Goal: Learn about a topic

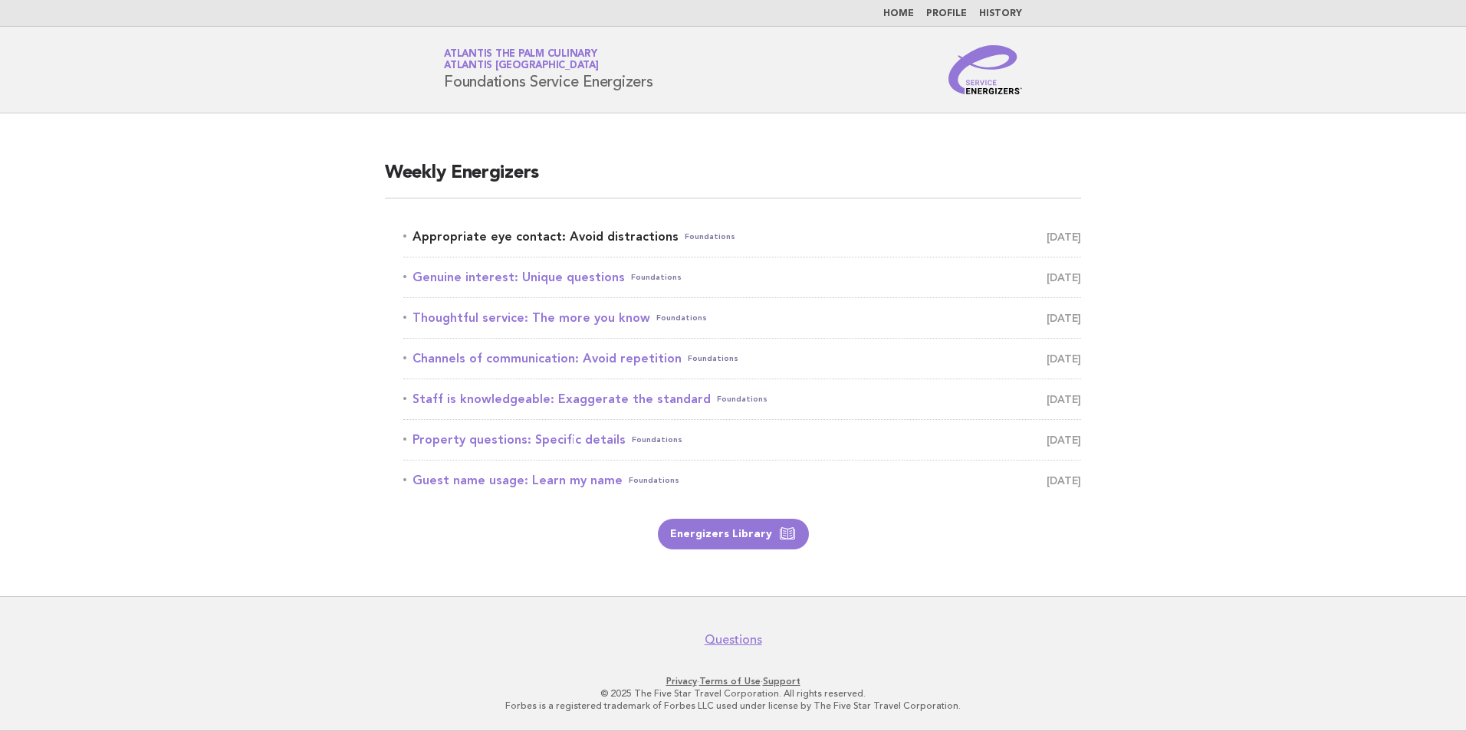
click at [789, 236] on link "Appropriate eye contact: Avoid distractions Foundations [DATE]" at bounding box center [742, 236] width 678 height 21
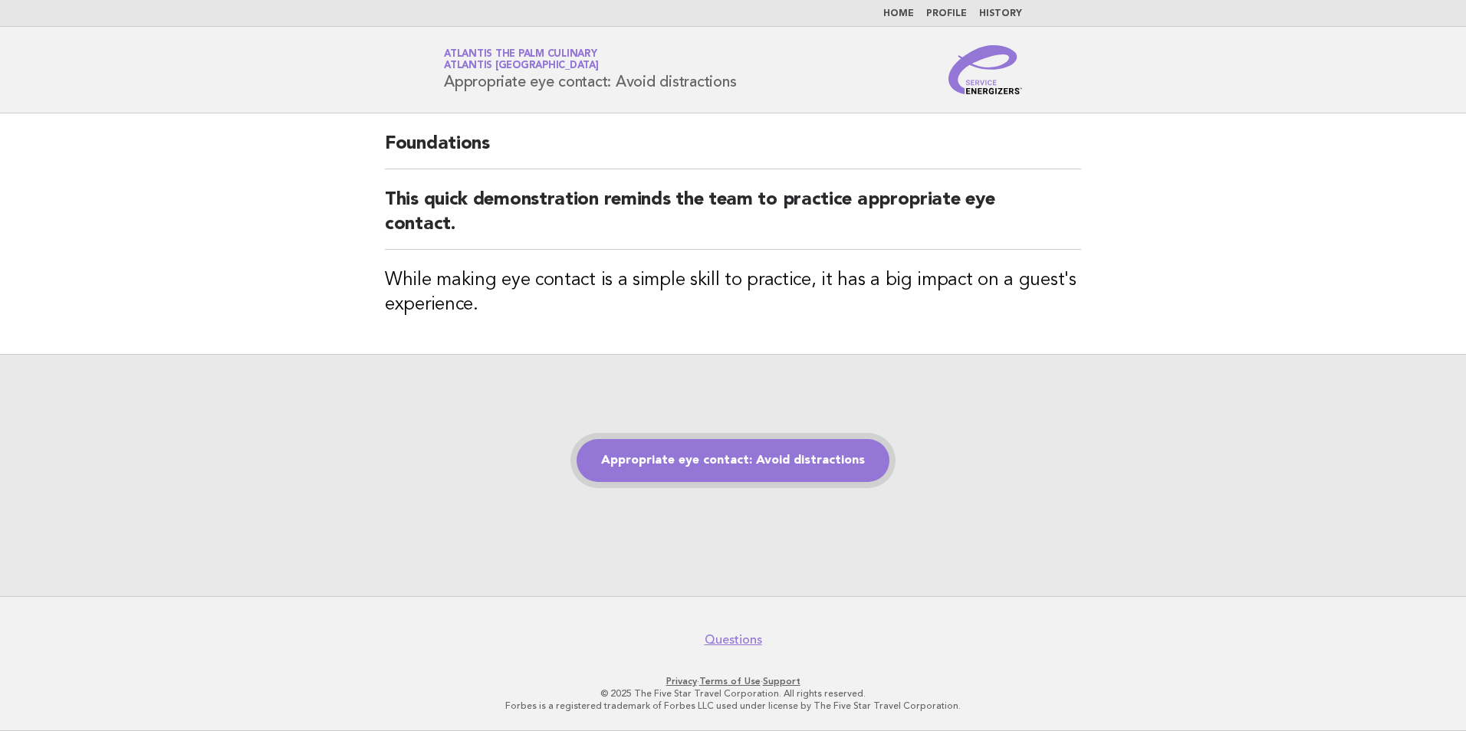
click at [710, 459] on link "Appropriate eye contact: Avoid distractions" at bounding box center [732, 460] width 313 height 43
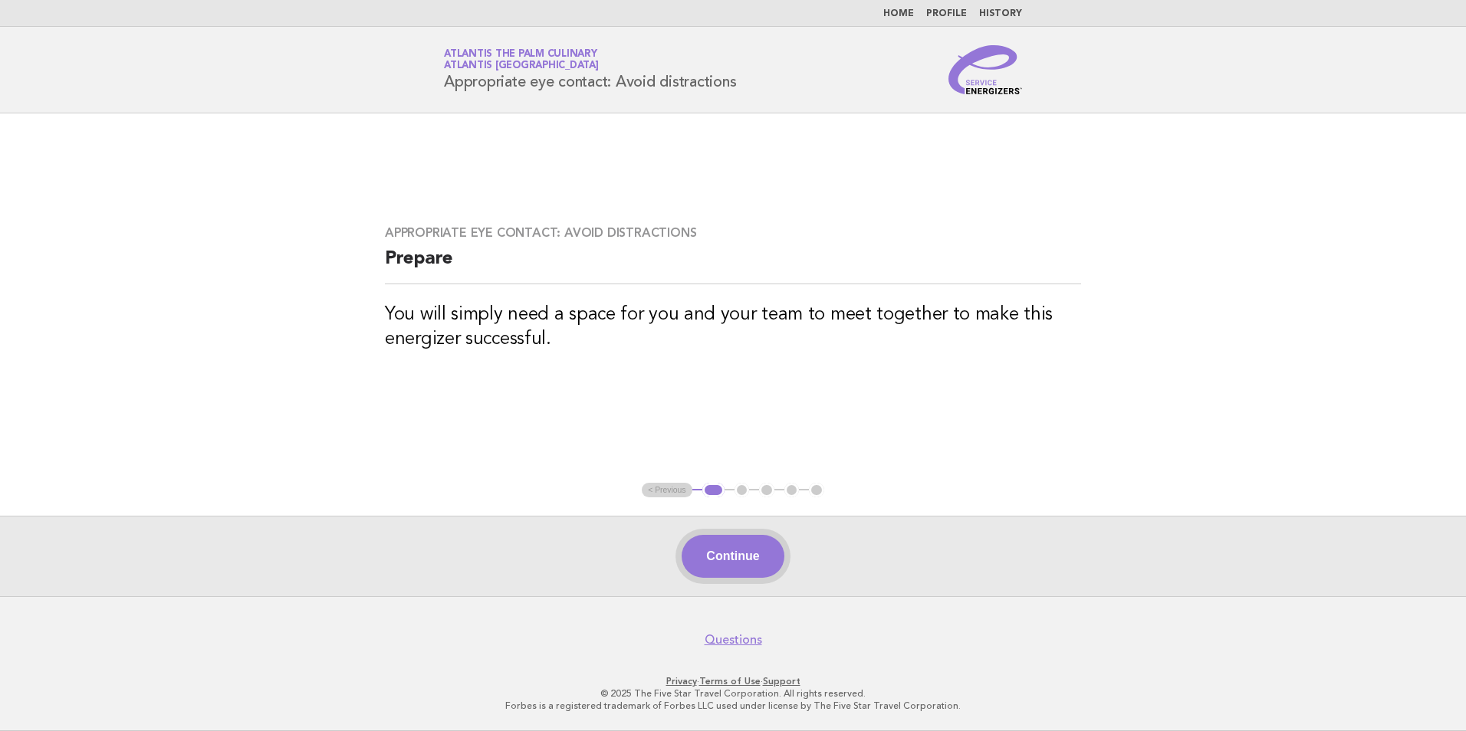
click at [720, 555] on button "Continue" at bounding box center [732, 556] width 102 height 43
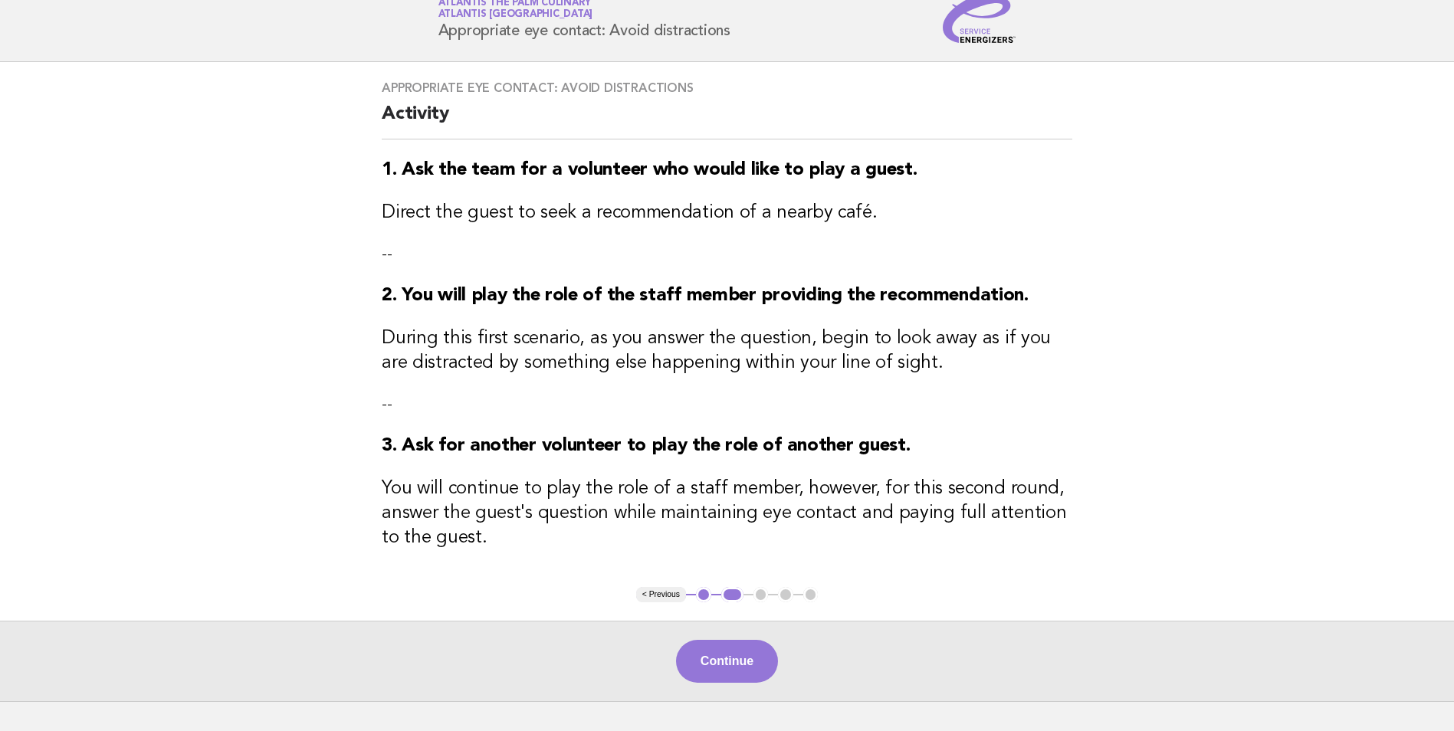
scroll to position [77, 0]
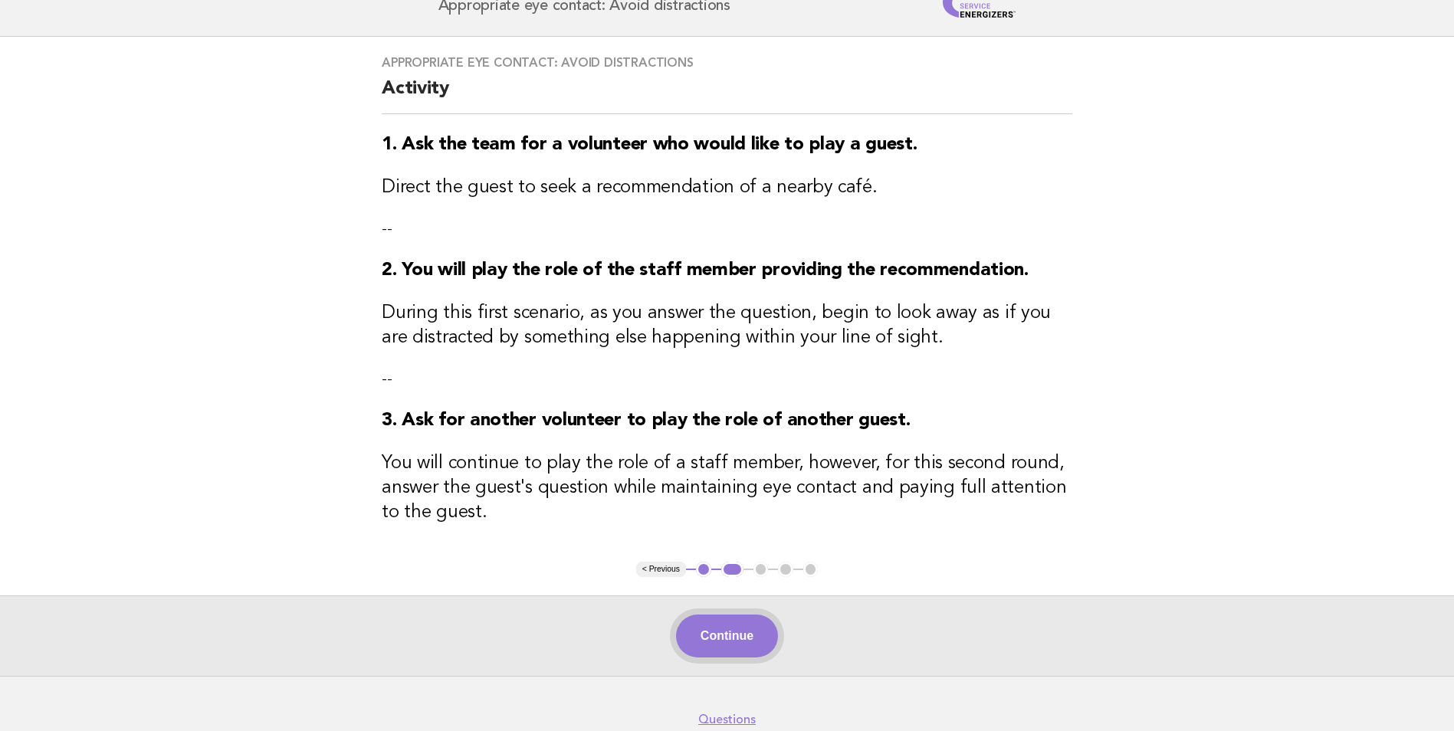
click at [714, 634] on button "Continue" at bounding box center [727, 636] width 102 height 43
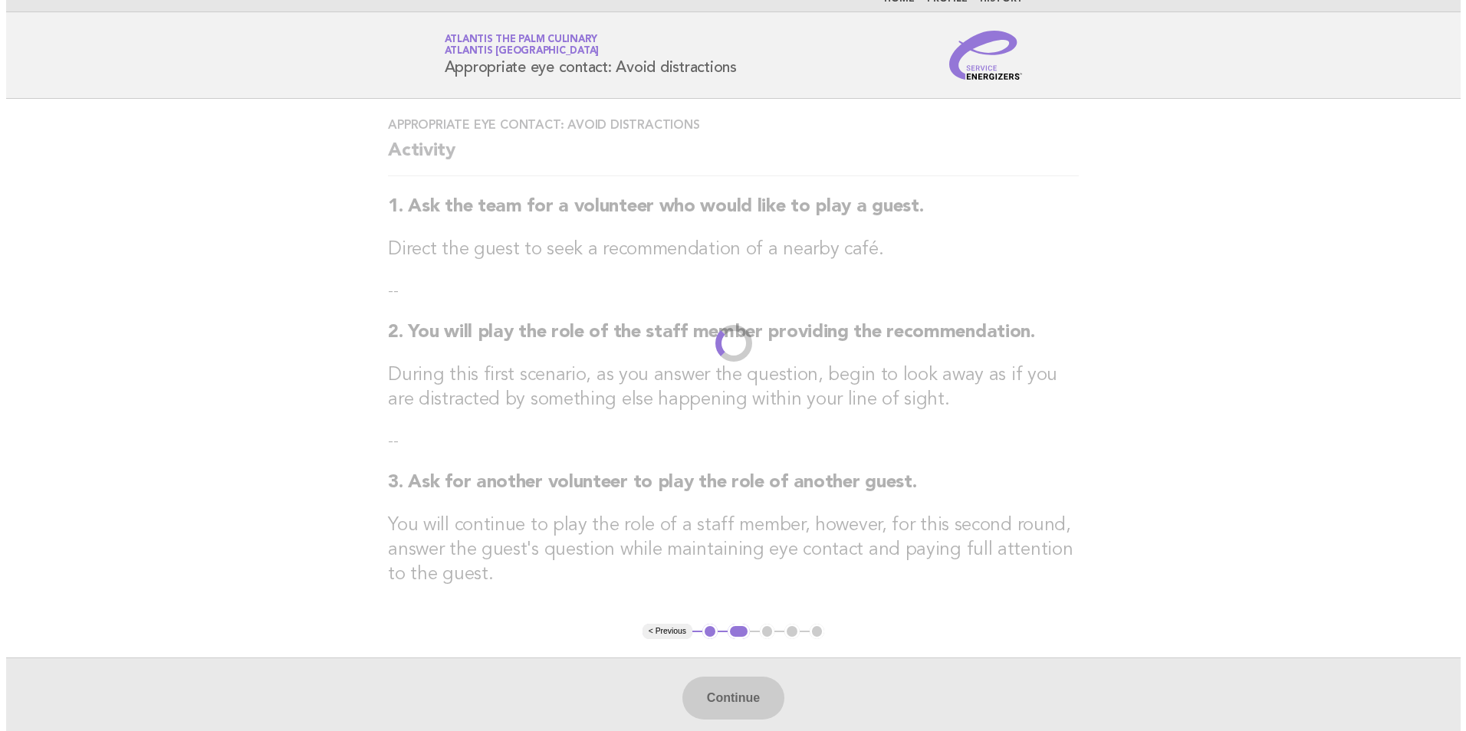
scroll to position [0, 0]
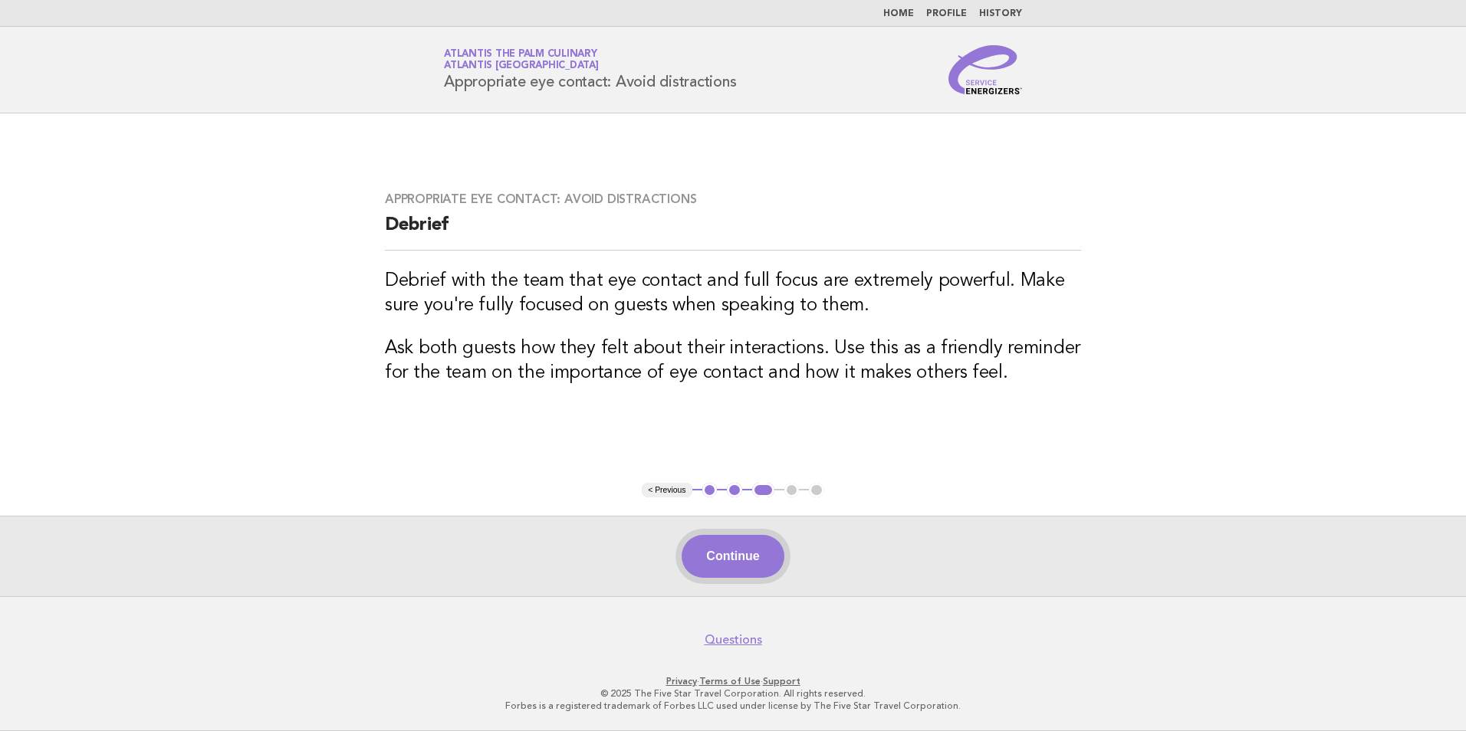
click at [732, 566] on button "Continue" at bounding box center [732, 556] width 102 height 43
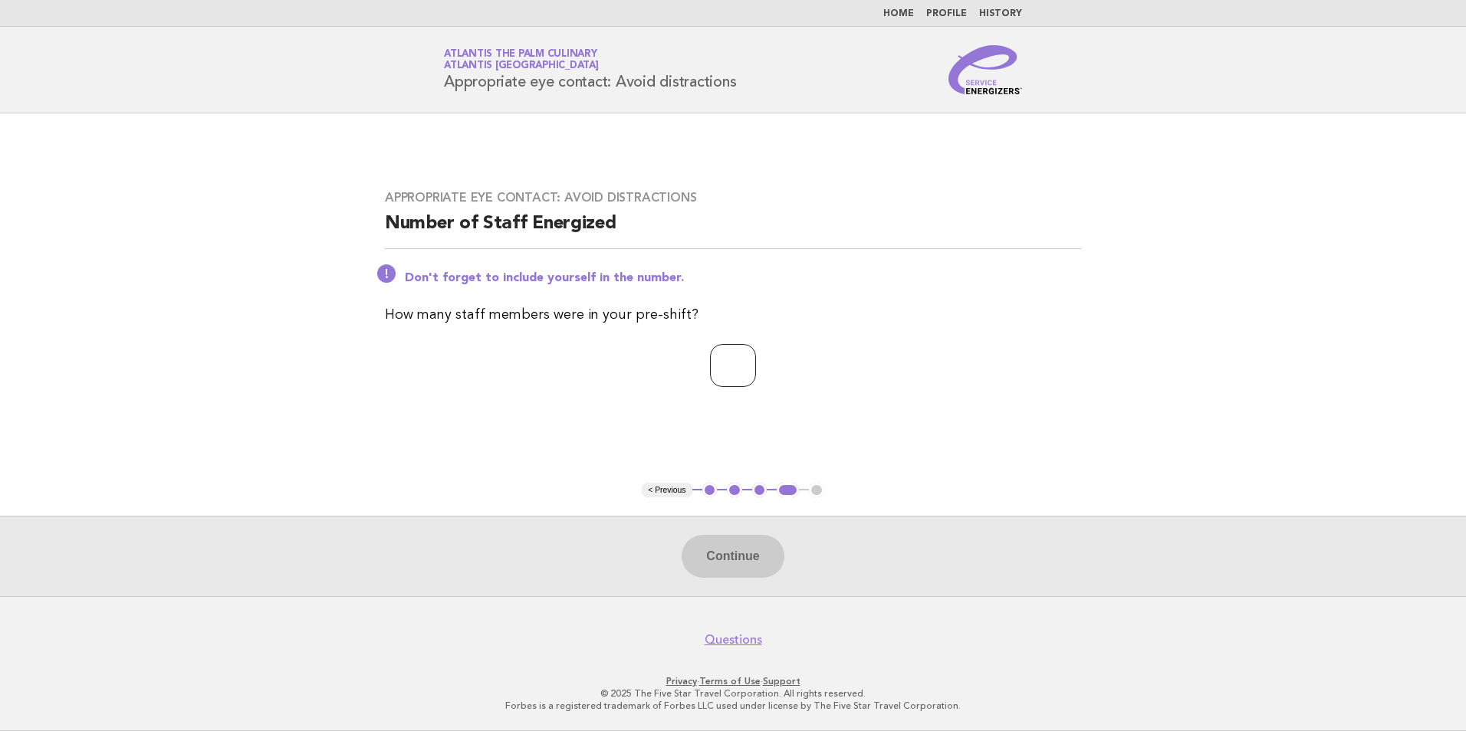
click at [722, 370] on input "number" at bounding box center [733, 365] width 46 height 43
type input "**"
click at [727, 557] on button "Continue" at bounding box center [732, 556] width 102 height 43
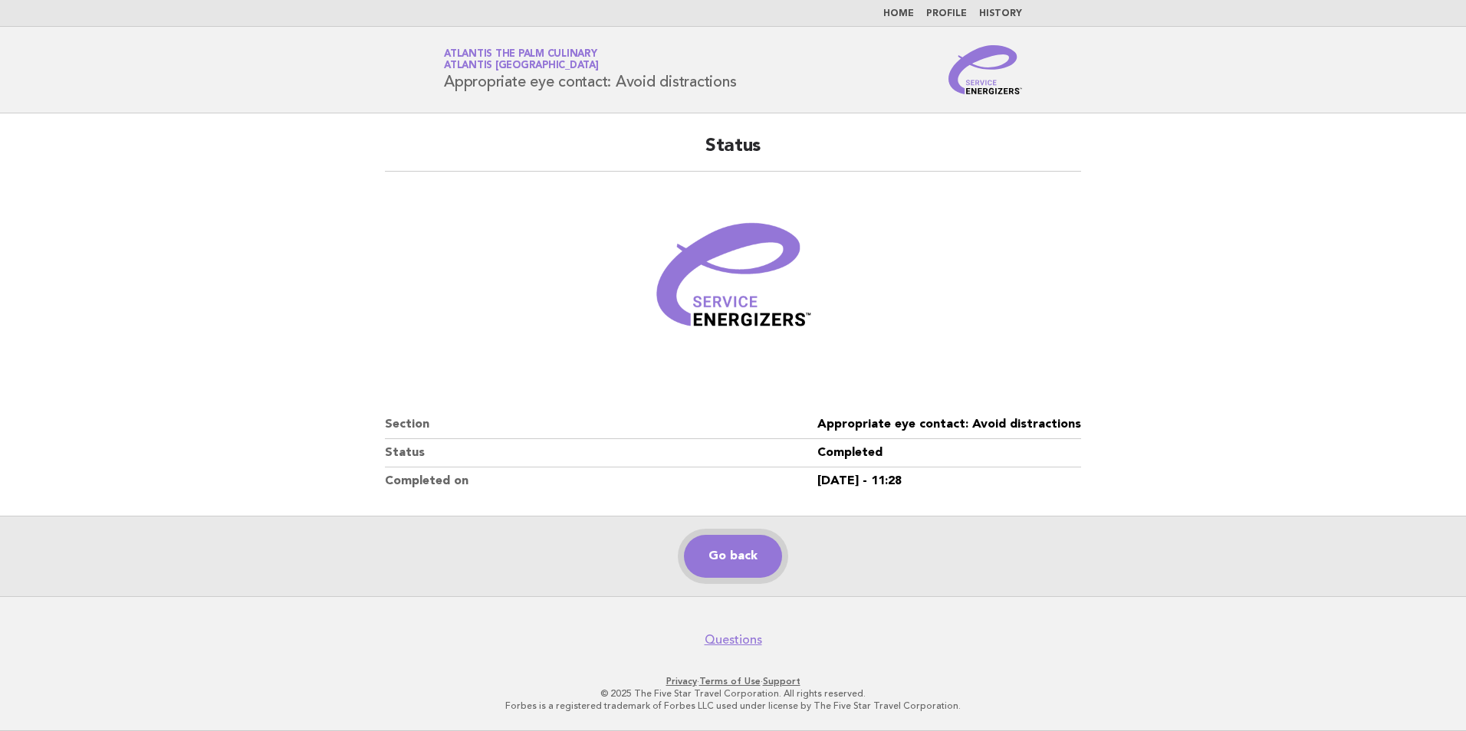
click at [719, 557] on link "Go back" at bounding box center [733, 556] width 98 height 43
